Goal: Entertainment & Leisure: Consume media (video, audio)

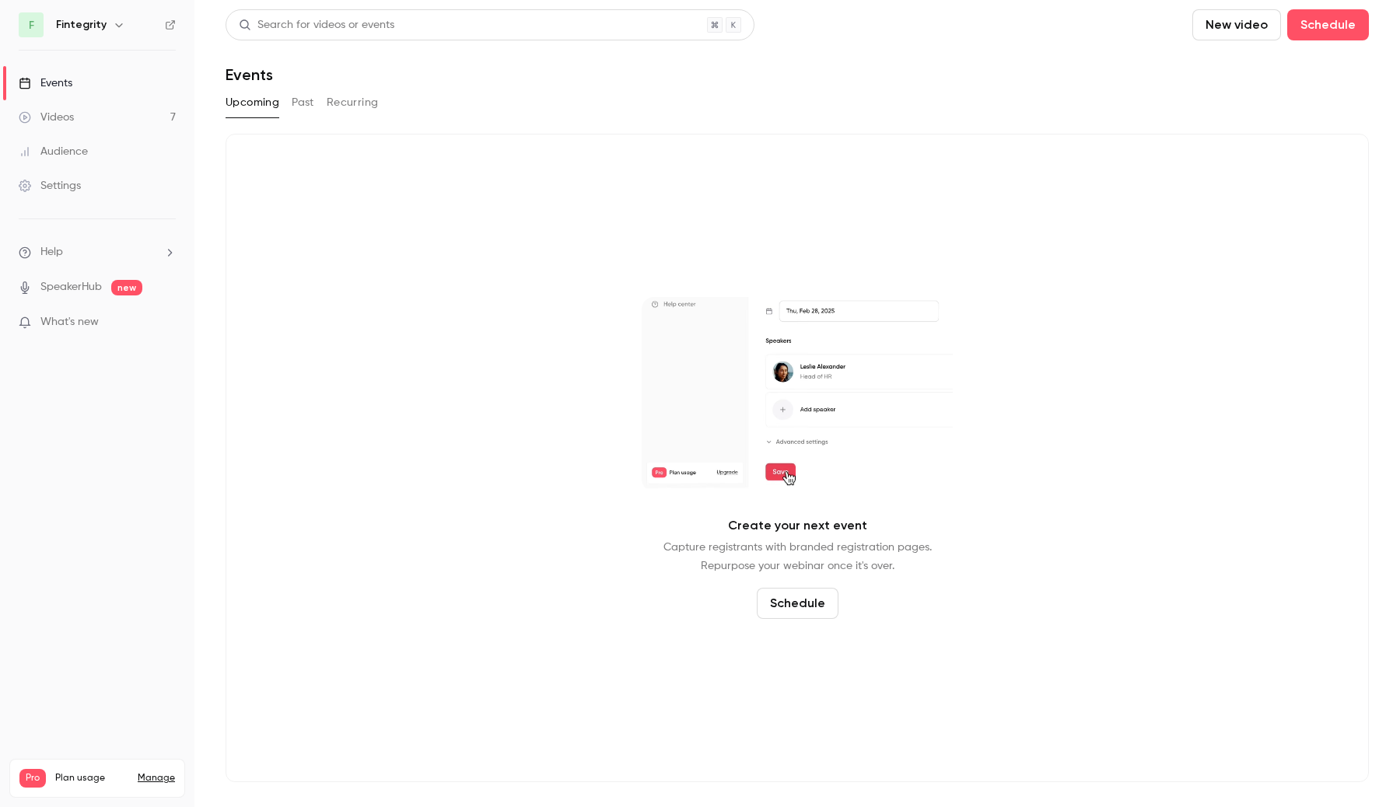
click at [138, 117] on link "Videos 7" at bounding box center [97, 117] width 194 height 34
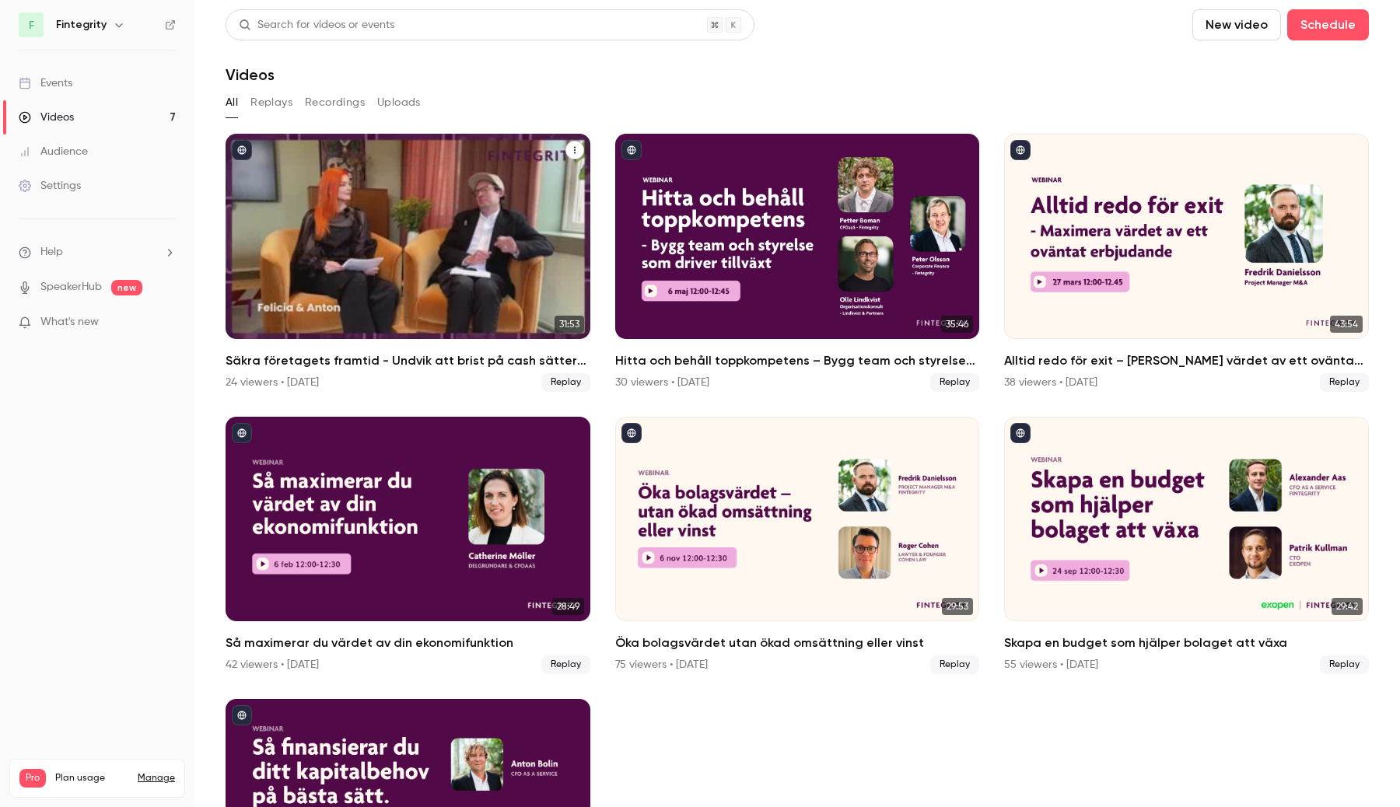
click at [534, 261] on div "Säkra företagets framtid - Undvik att brist på cash sätter stopp för planerna" at bounding box center [408, 236] width 365 height 205
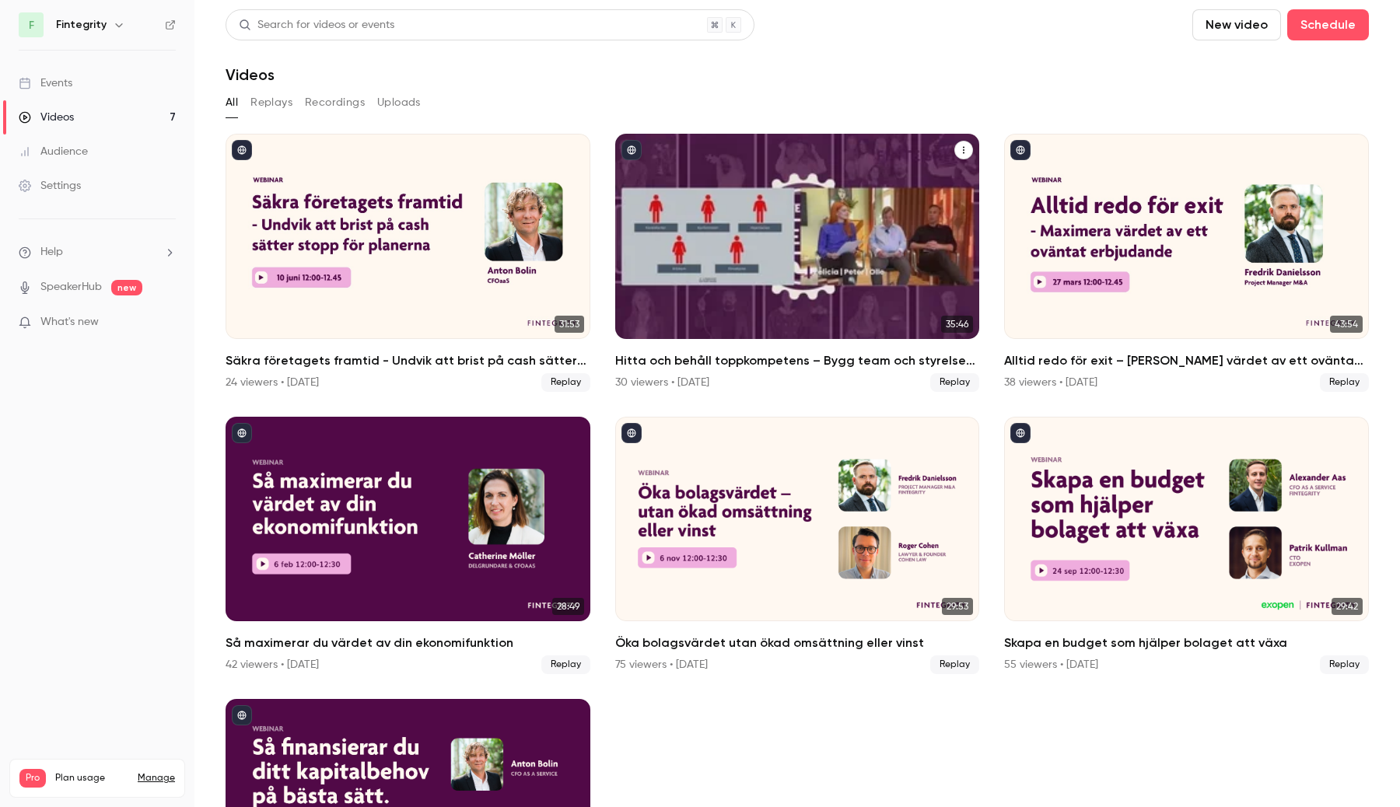
click at [774, 280] on div "Hitta och behåll toppkompetens – Bygg team och styrelse som driver tillväxt" at bounding box center [797, 236] width 365 height 205
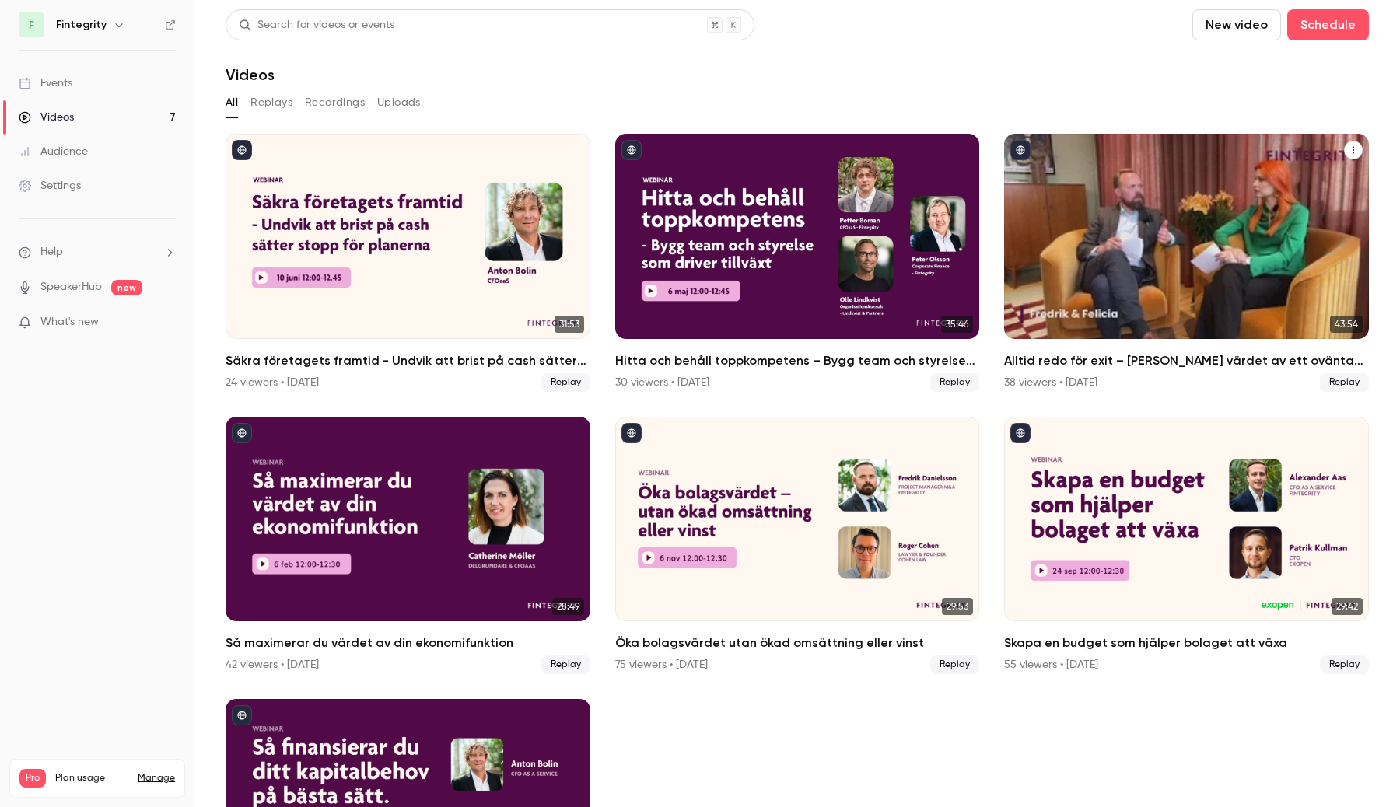
click at [1068, 289] on div "Alltid redo för exit – Maximera värdet av ett oväntat erbjudande" at bounding box center [1186, 236] width 365 height 205
